Goal: Browse casually: Explore the website without a specific task or goal

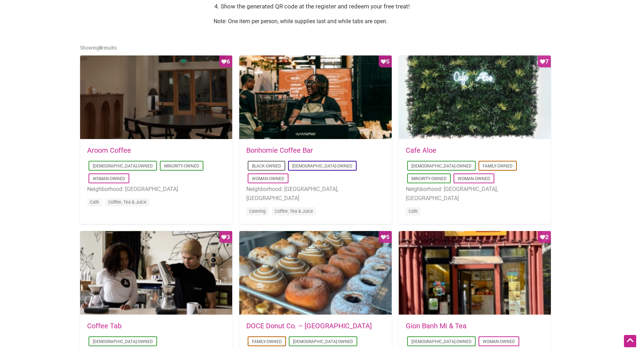
scroll to position [326, 0]
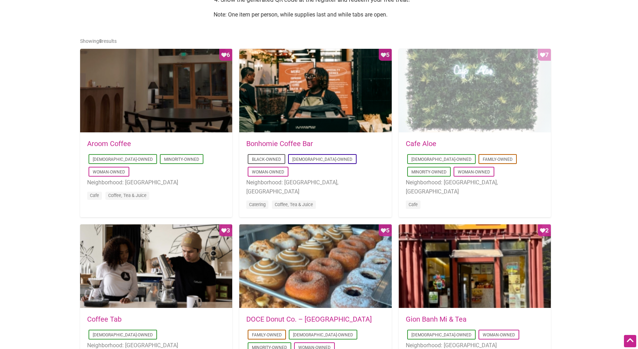
click at [490, 95] on div "Favorite Count 7" at bounding box center [475, 91] width 152 height 84
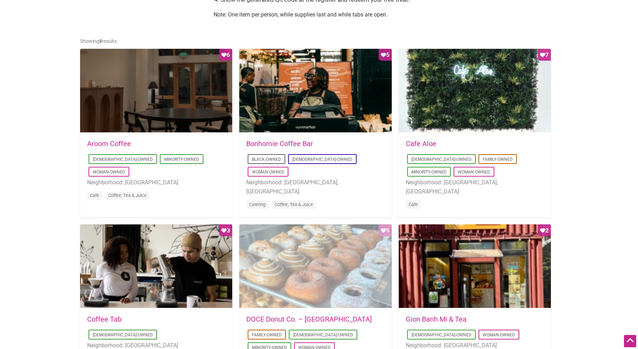
click at [293, 243] on div "Favorite Count 5" at bounding box center [315, 266] width 152 height 84
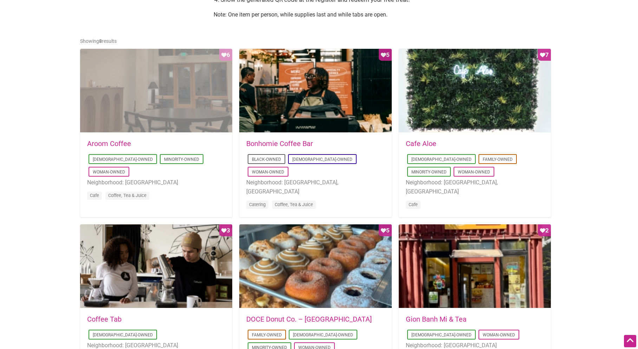
click at [123, 86] on div "Favorite Count 6" at bounding box center [156, 91] width 152 height 84
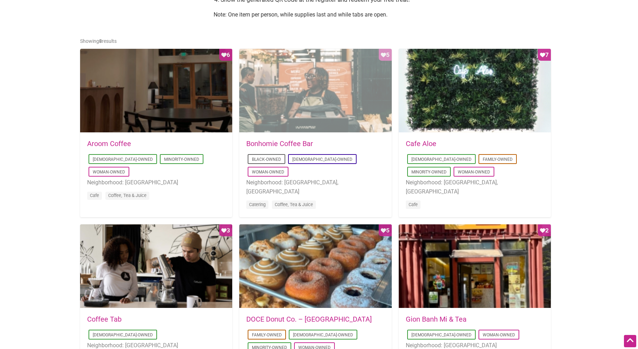
click at [321, 91] on div "Favorite Count 5" at bounding box center [315, 91] width 152 height 84
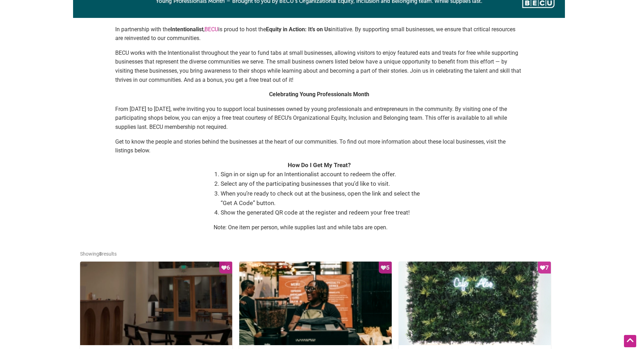
scroll to position [0, 0]
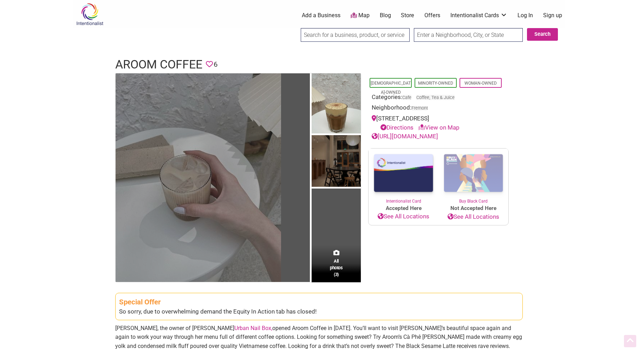
scroll to position [71, 0]
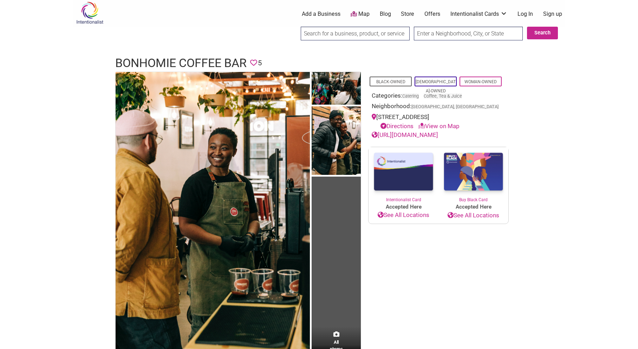
scroll to position [63, 0]
